Goal: Task Accomplishment & Management: Manage account settings

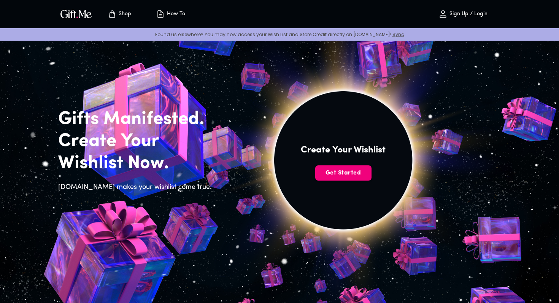
click at [329, 175] on span "Get Started" at bounding box center [343, 173] width 56 height 8
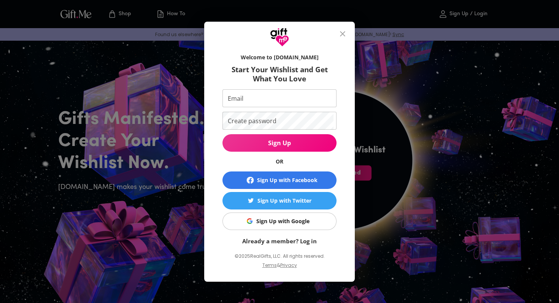
click at [342, 32] on icon "close" at bounding box center [342, 33] width 9 height 9
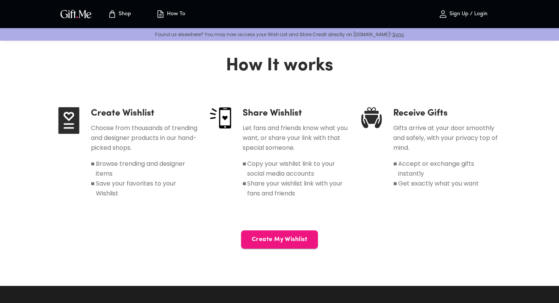
scroll to position [22, 0]
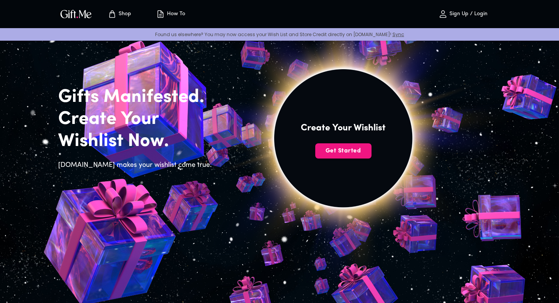
click at [316, 141] on img at bounding box center [343, 146] width 342 height 324
click at [322, 154] on span "Get Started" at bounding box center [343, 151] width 56 height 8
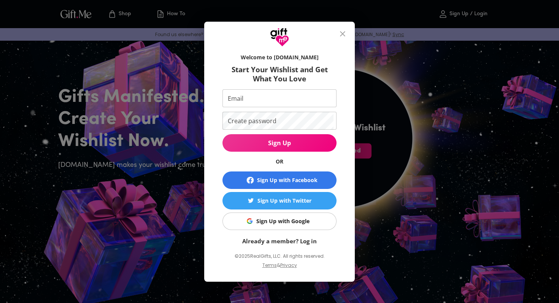
click at [271, 220] on div "Sign Up with Google" at bounding box center [282, 221] width 53 height 8
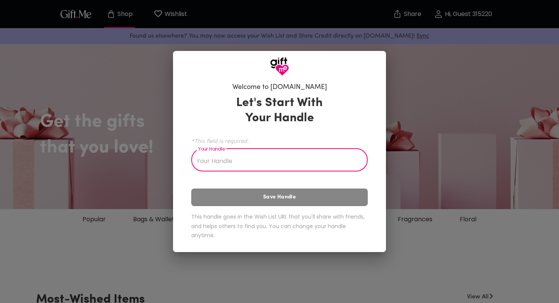
click at [234, 163] on input "Your Handle" at bounding box center [275, 160] width 168 height 21
type input "e"
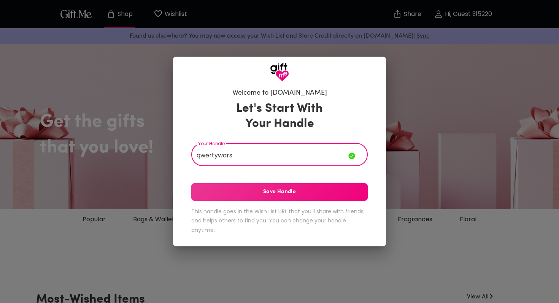
type input "qwertywars"
click at [215, 196] on span "Save Handle" at bounding box center [279, 192] width 176 height 8
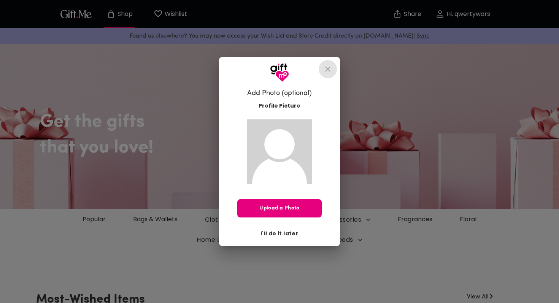
click at [326, 70] on icon "close" at bounding box center [327, 69] width 9 height 9
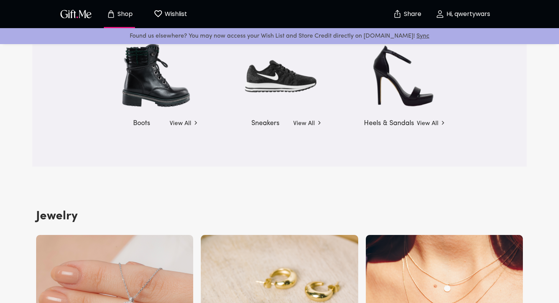
scroll to position [1160, 0]
